Goal: Task Accomplishment & Management: Complete application form

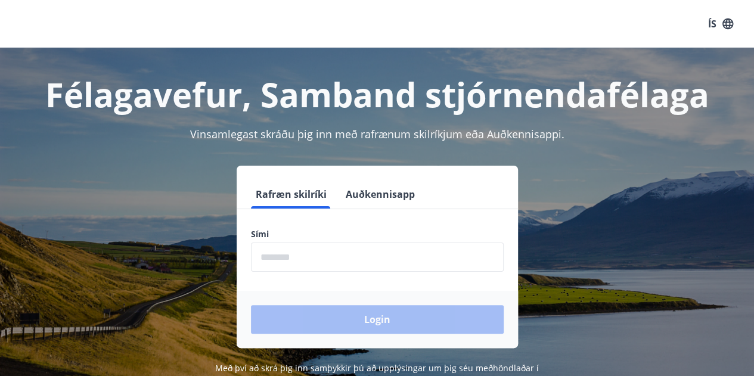
click at [356, 253] on input "phone" at bounding box center [377, 257] width 253 height 29
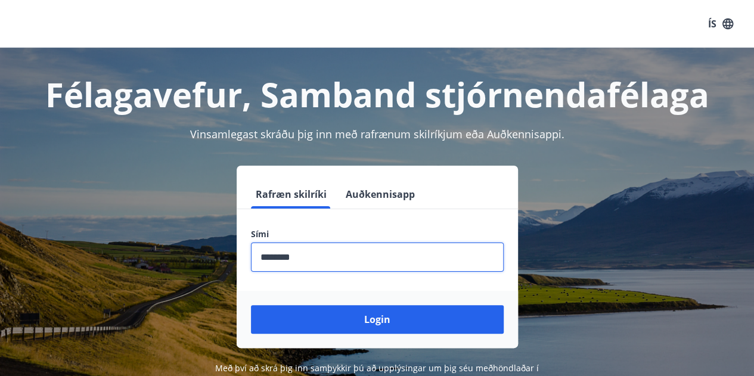
type input "********"
click at [251, 305] on button "Login" at bounding box center [377, 319] width 253 height 29
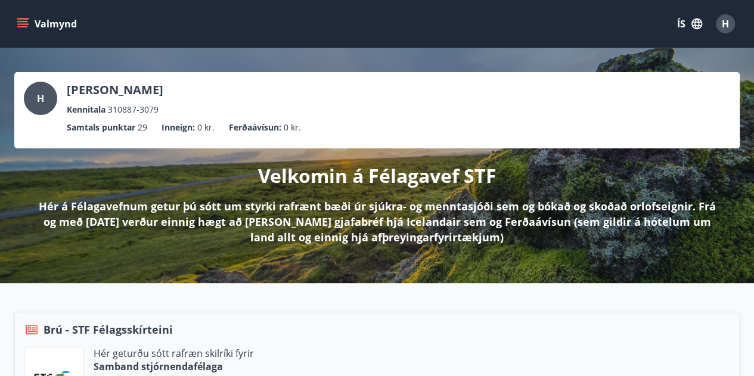
click at [23, 17] on button "Valmynd" at bounding box center [47, 23] width 67 height 21
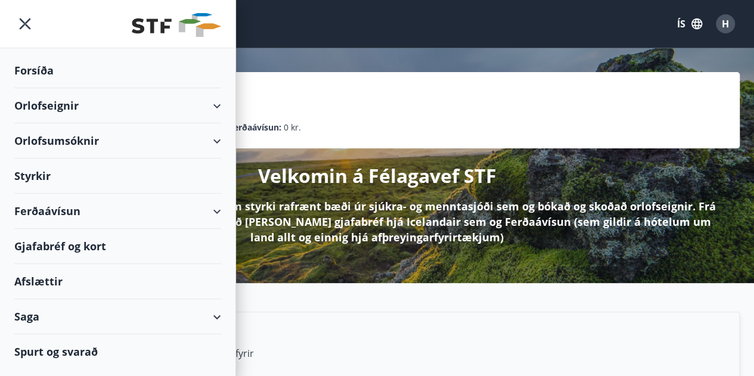
click at [112, 174] on div "Styrkir" at bounding box center [117, 176] width 207 height 35
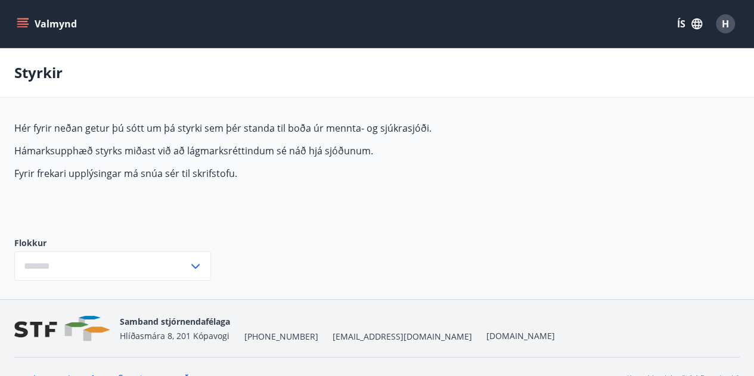
type input "***"
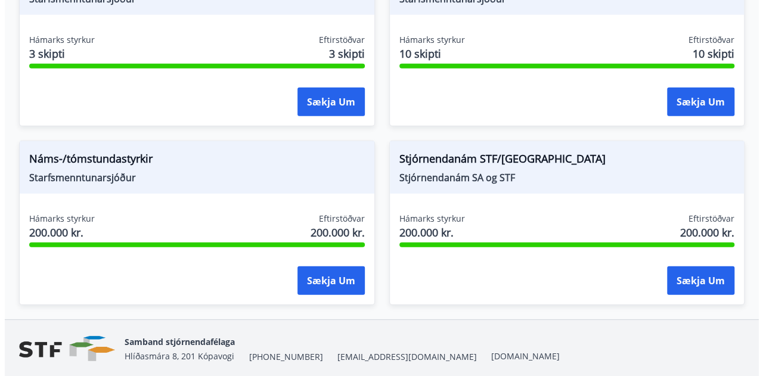
scroll to position [1628, 0]
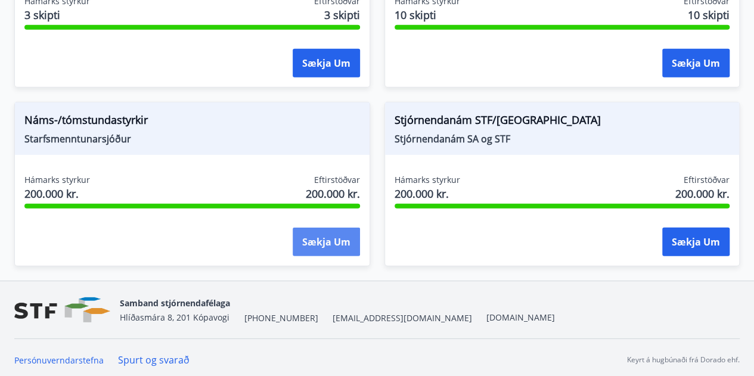
click at [338, 230] on button "Sækja um" at bounding box center [326, 242] width 67 height 29
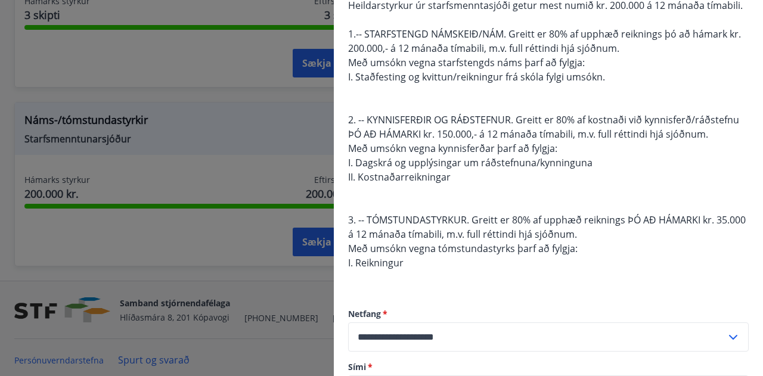
scroll to position [128, 0]
click at [432, 260] on div "Heildarstyrkur úr starfsmenntasjóði getur mest numið kr. 200.000 á 12 mánaða tí…" at bounding box center [548, 141] width 401 height 286
click at [402, 265] on span "I. Reikningur" at bounding box center [375, 262] width 55 height 13
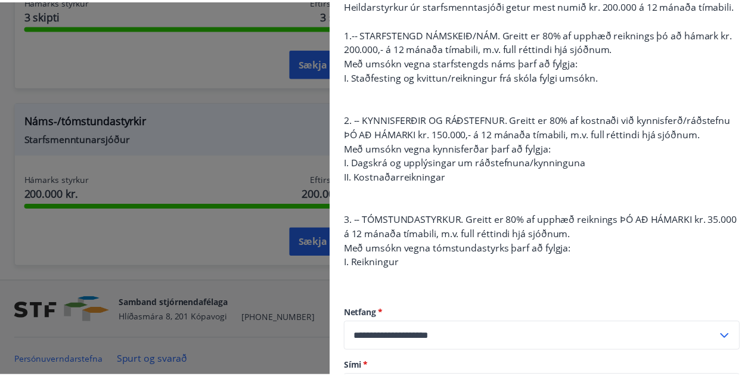
scroll to position [0, 0]
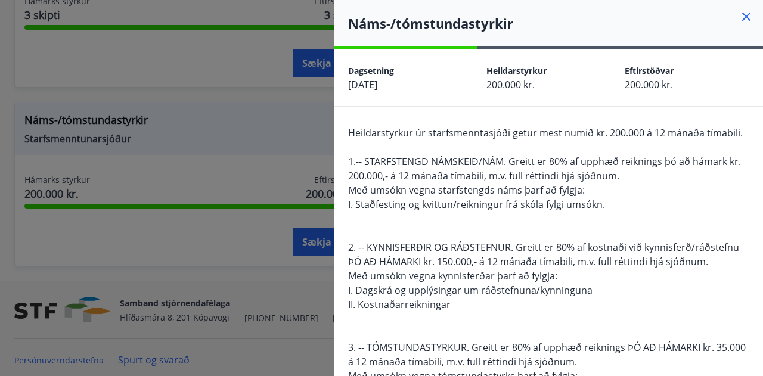
click at [742, 15] on icon at bounding box center [746, 17] width 8 height 8
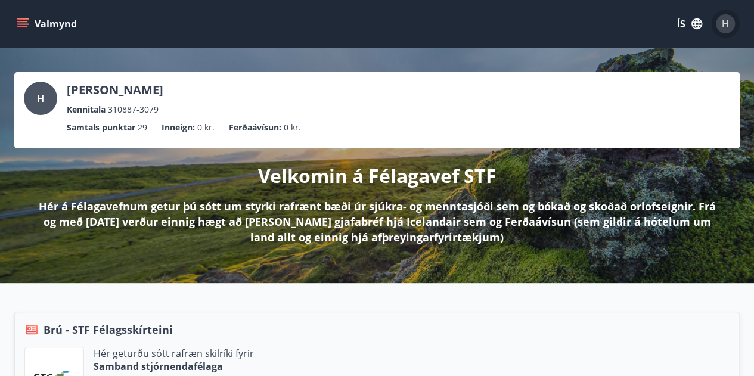
click at [732, 23] on div "H" at bounding box center [725, 23] width 19 height 19
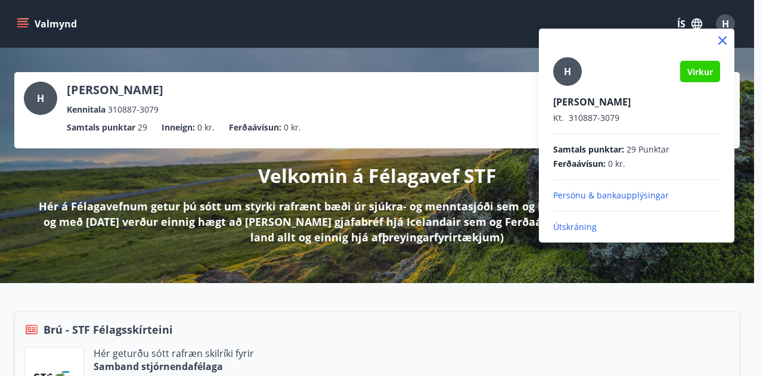
click at [590, 107] on p "[PERSON_NAME]" at bounding box center [636, 101] width 167 height 13
click at [569, 67] on span "H" at bounding box center [567, 71] width 7 height 13
click at [569, 88] on input "H" at bounding box center [634, 94] width 162 height 13
click at [27, 23] on div at bounding box center [381, 188] width 763 height 376
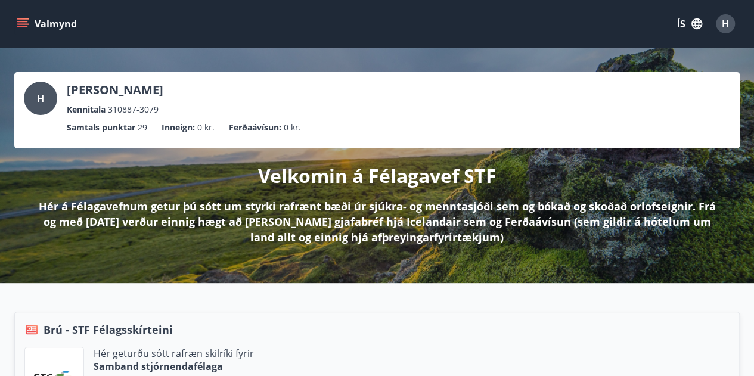
click at [21, 22] on icon "menu" at bounding box center [22, 21] width 11 height 1
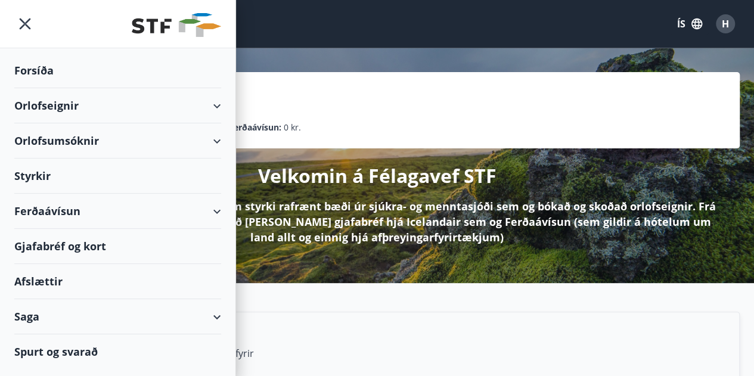
click at [44, 72] on div "Forsíða" at bounding box center [117, 70] width 207 height 35
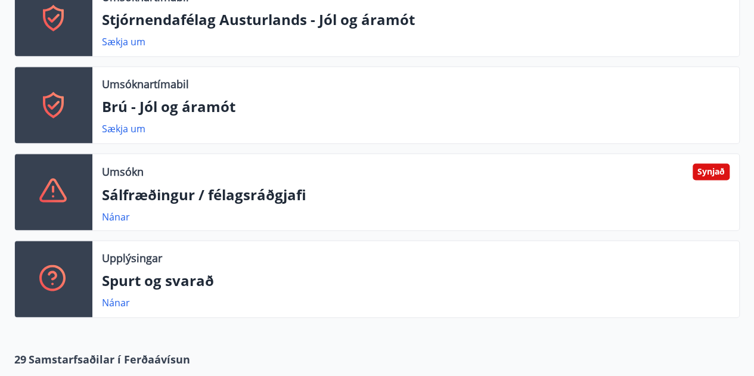
scroll to position [806, 0]
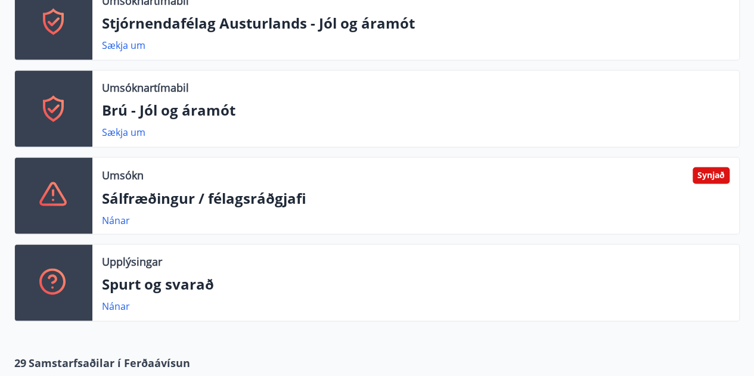
click at [380, 194] on p "Sálfræðingur / félagsráðgjafi" at bounding box center [416, 198] width 628 height 20
click at [122, 216] on link "Nánar" at bounding box center [116, 220] width 28 height 13
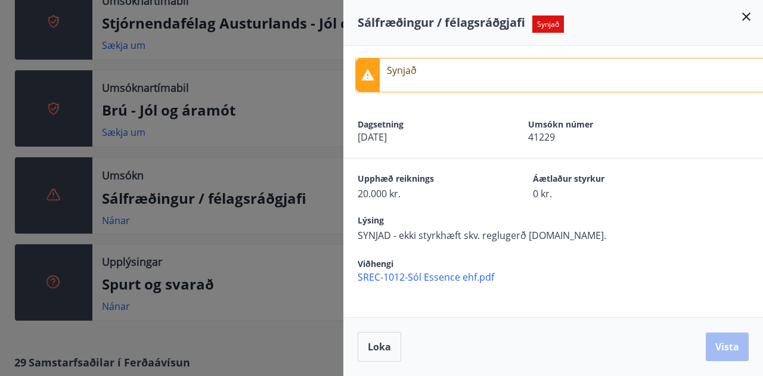
click at [745, 13] on icon at bounding box center [746, 17] width 14 height 14
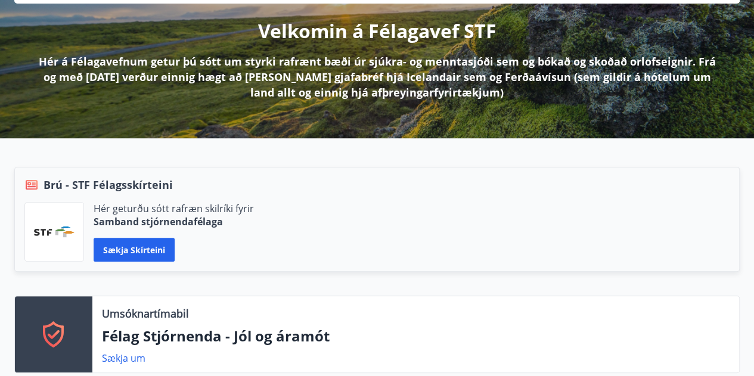
scroll to position [0, 0]
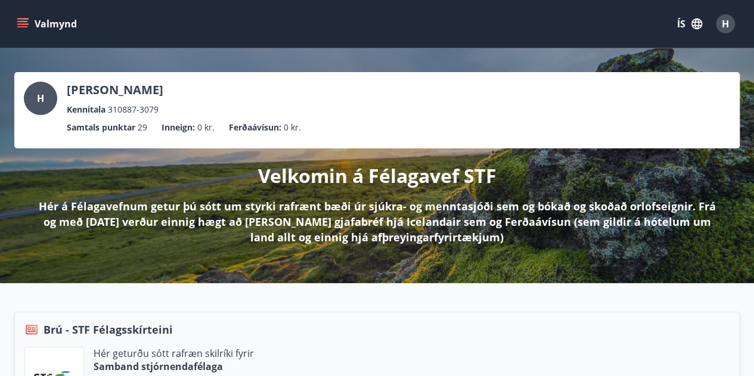
click at [31, 22] on button "Valmynd" at bounding box center [47, 23] width 67 height 21
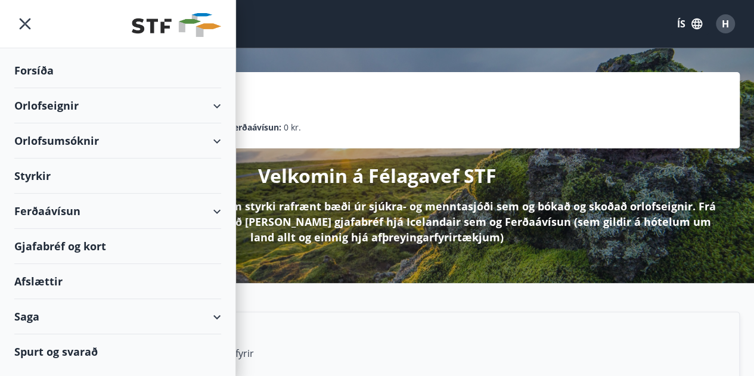
click at [40, 171] on div "Styrkir" at bounding box center [117, 176] width 207 height 35
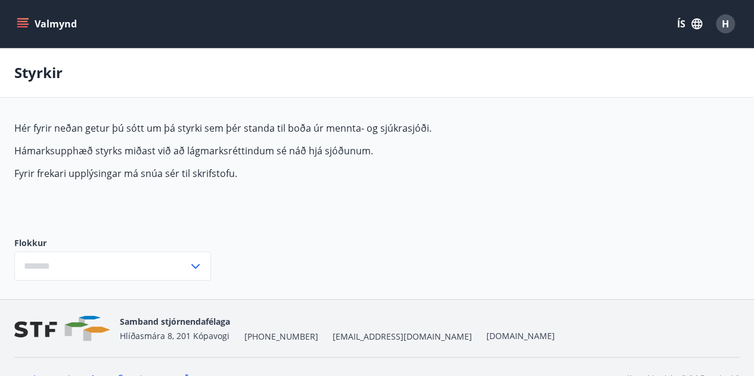
type input "***"
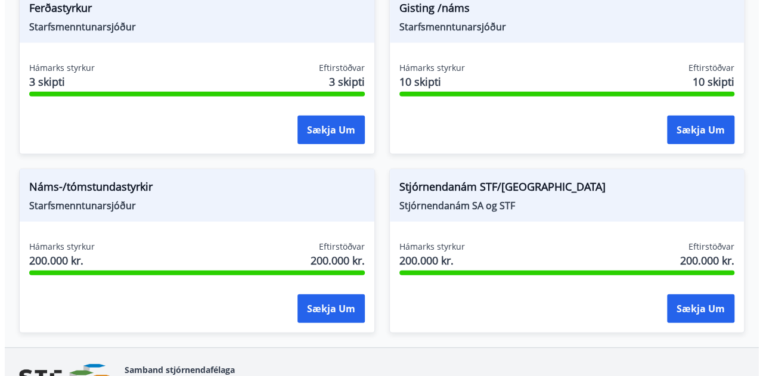
scroll to position [1628, 0]
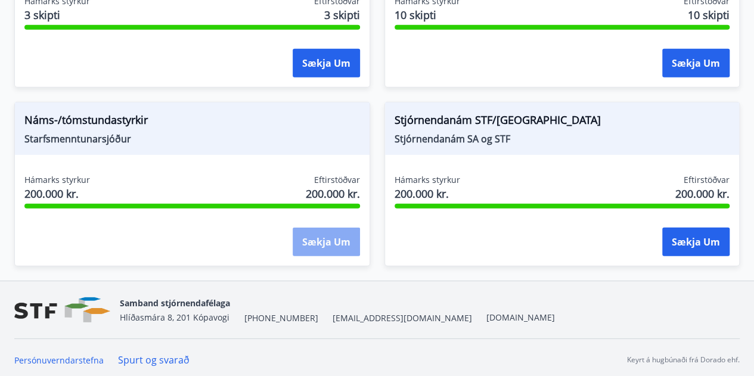
click at [339, 244] on button "Sækja um" at bounding box center [326, 242] width 67 height 29
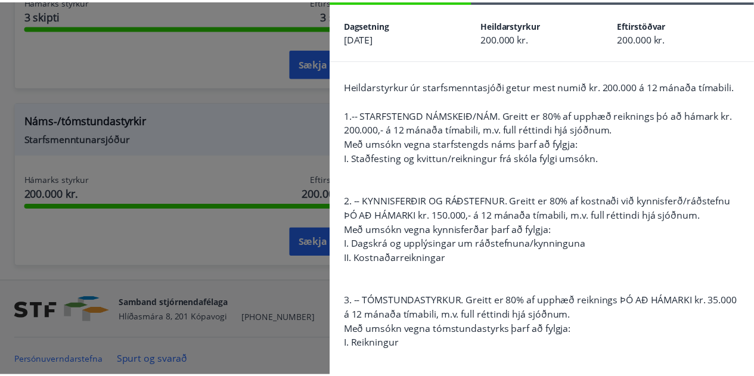
scroll to position [0, 0]
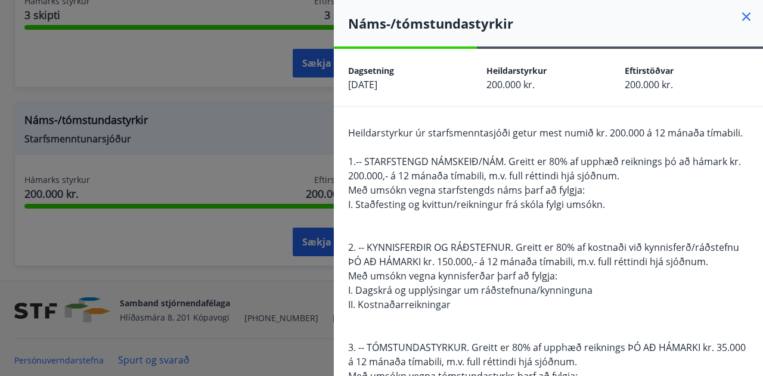
click at [739, 20] on icon at bounding box center [746, 17] width 14 height 14
